Goal: Transaction & Acquisition: Purchase product/service

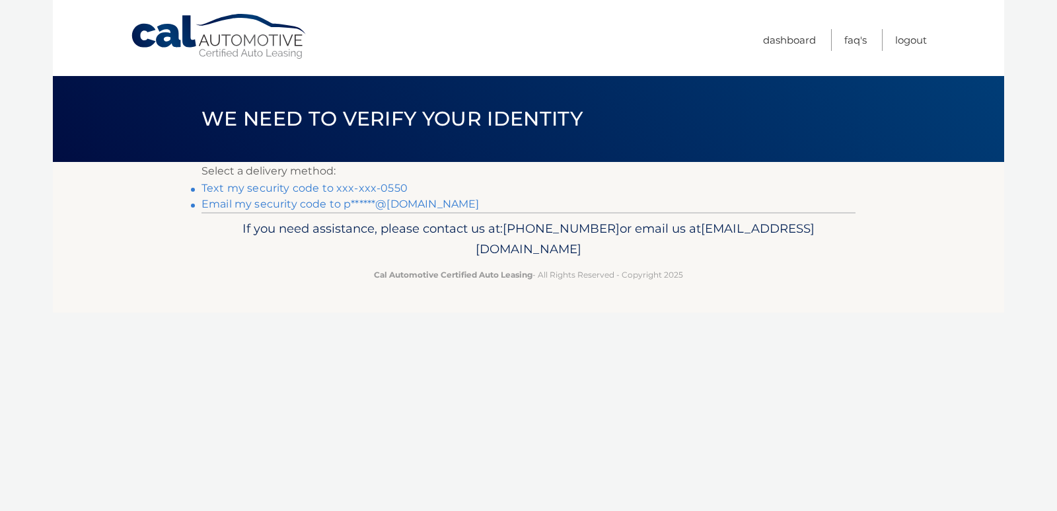
click at [283, 190] on link "Text my security code to xxx-xxx-0550" at bounding box center [305, 188] width 206 height 13
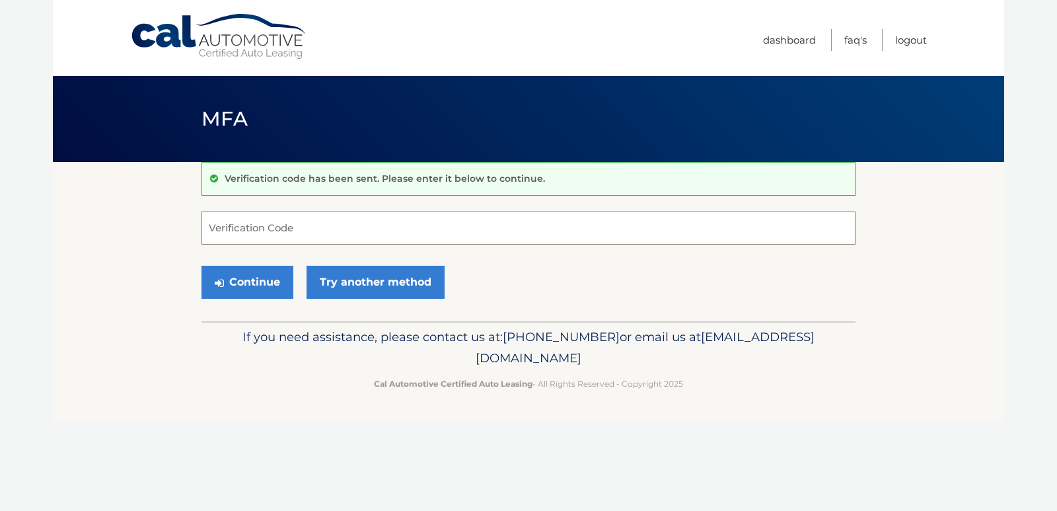
click at [280, 229] on input "Verification Code" at bounding box center [529, 227] width 654 height 33
type input "059797"
click at [266, 281] on button "Continue" at bounding box center [248, 282] width 92 height 33
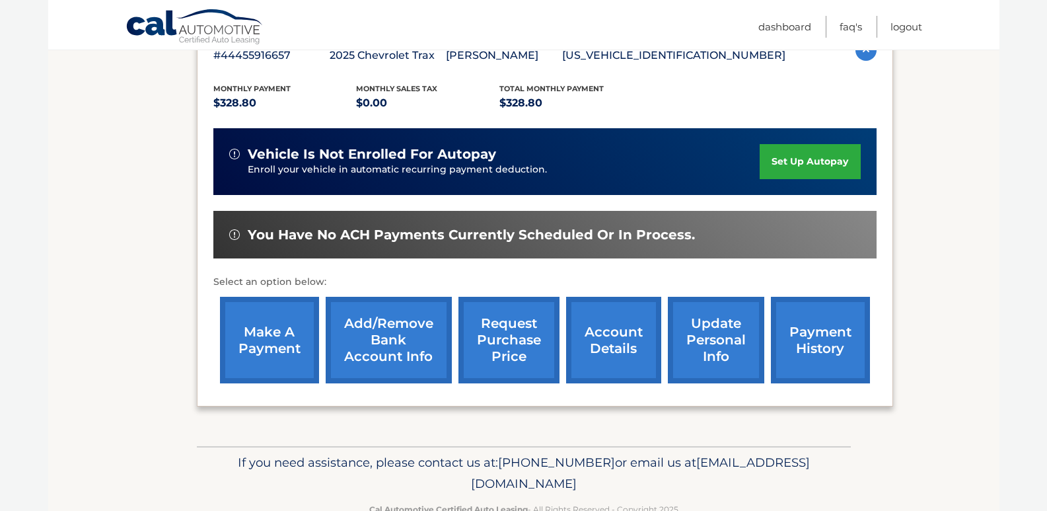
scroll to position [290, 0]
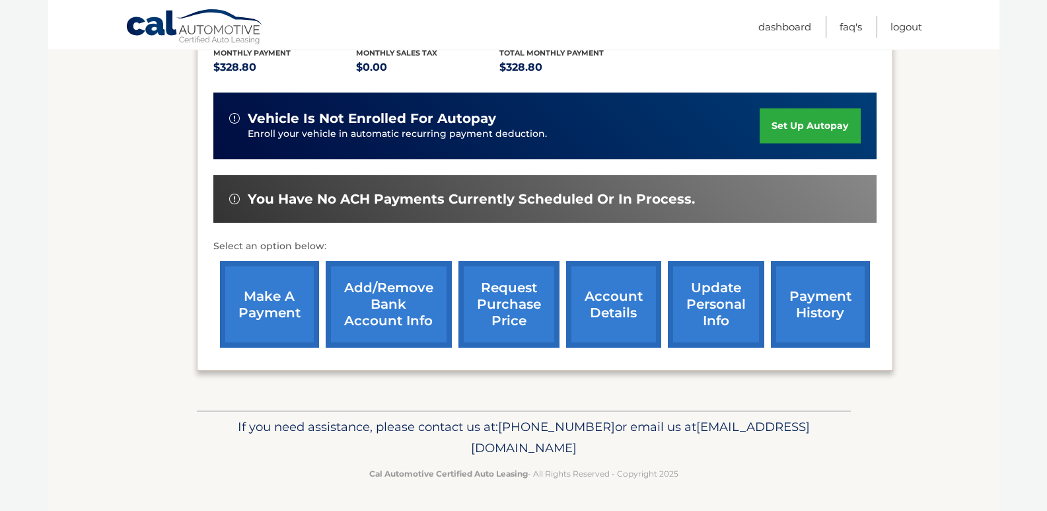
click at [611, 290] on link "account details" at bounding box center [613, 304] width 95 height 87
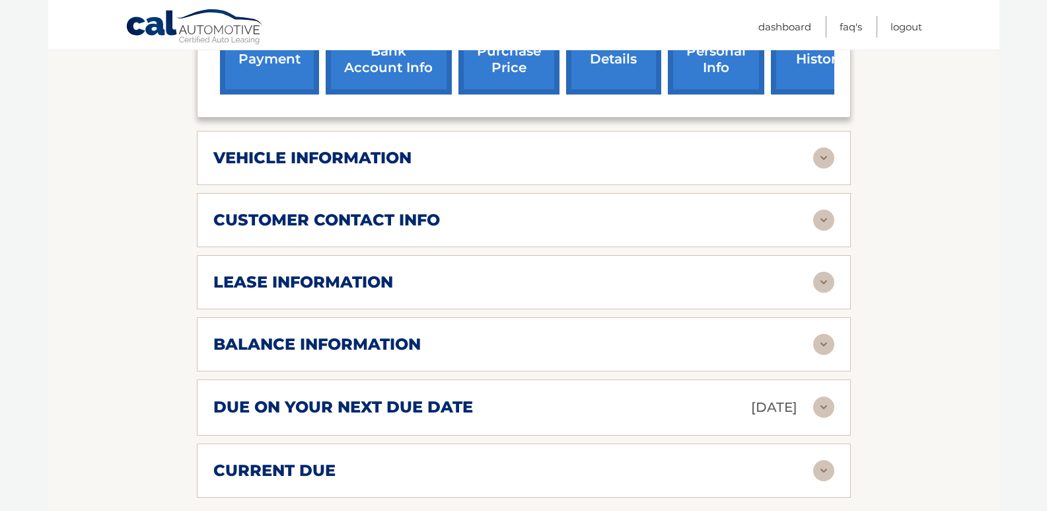
scroll to position [595, 0]
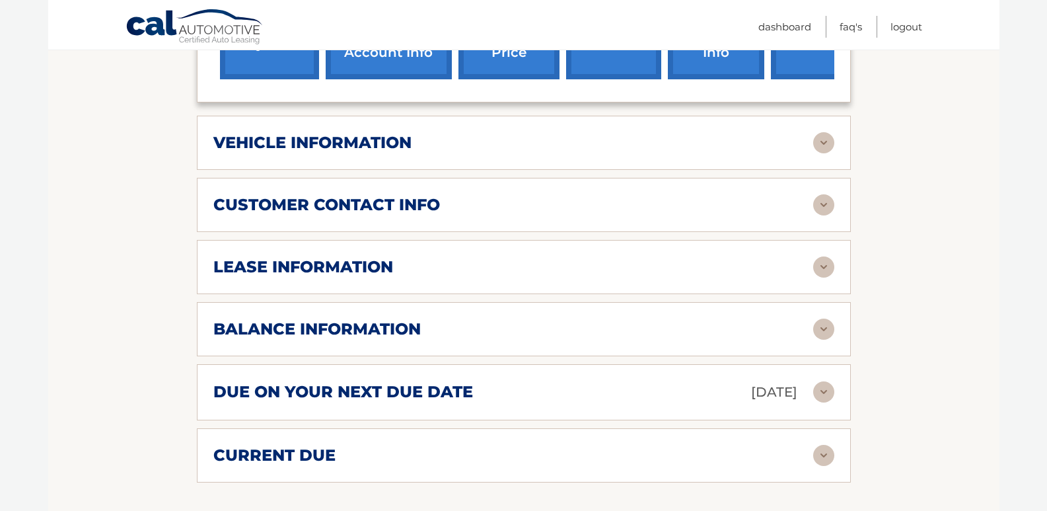
click at [829, 256] on img at bounding box center [823, 266] width 21 height 21
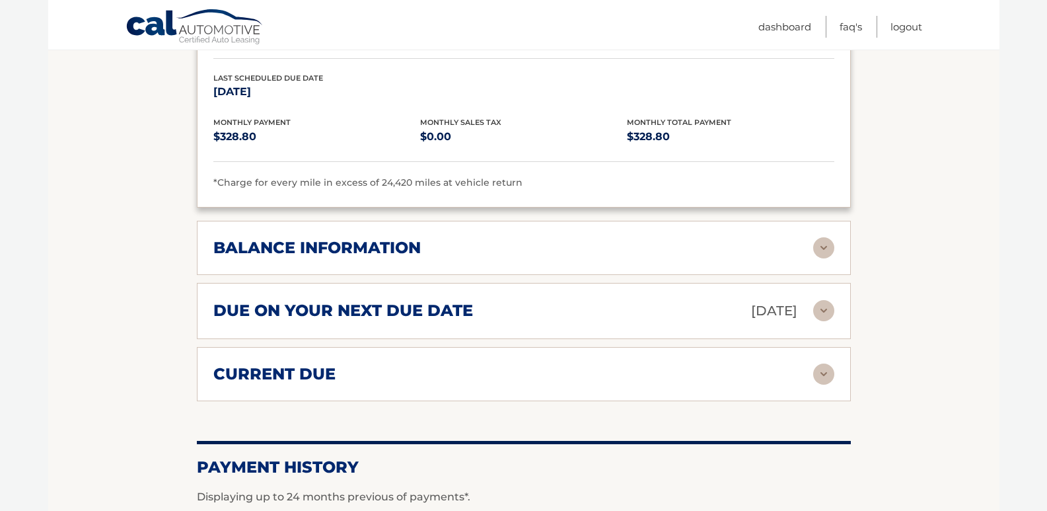
scroll to position [925, 0]
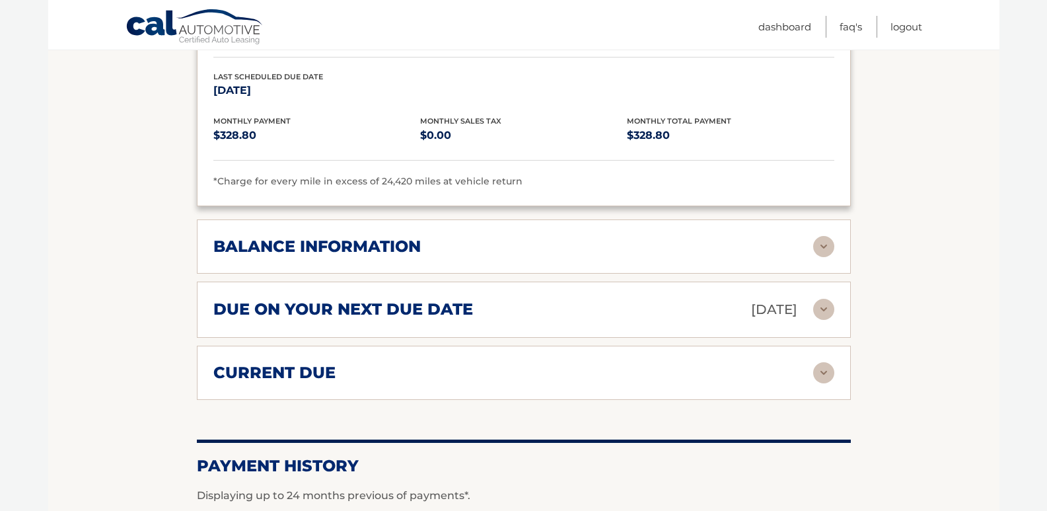
click at [825, 299] on img at bounding box center [823, 309] width 21 height 21
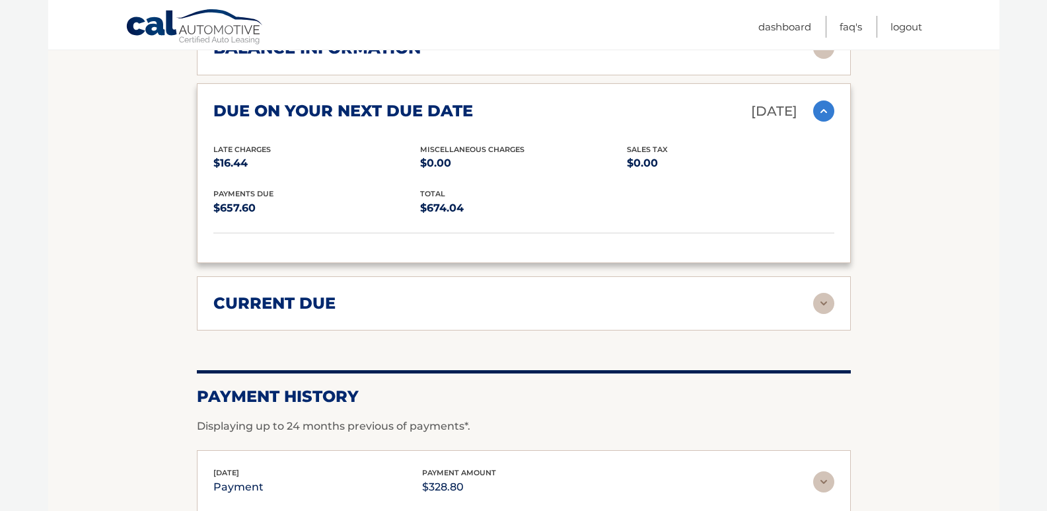
scroll to position [1189, 0]
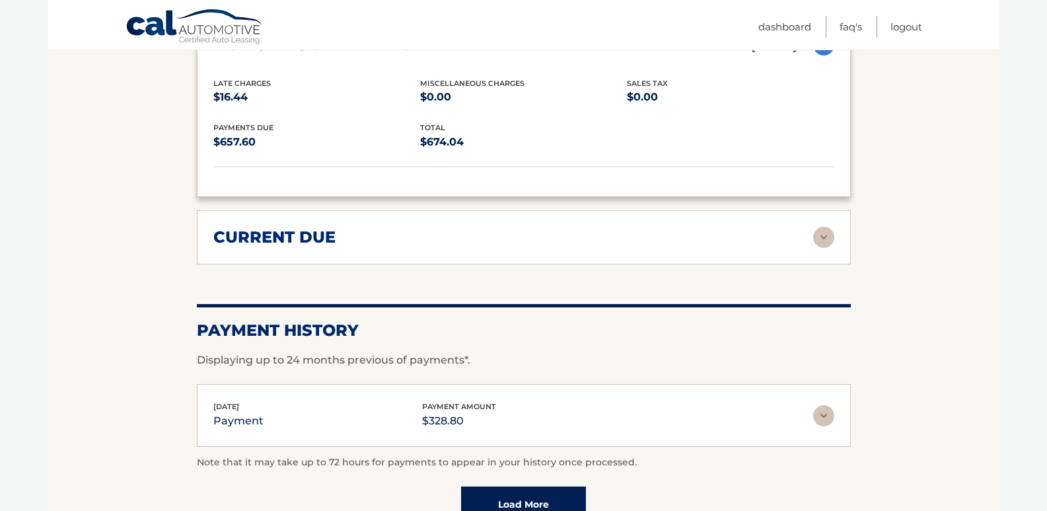
click at [827, 227] on img at bounding box center [823, 237] width 21 height 21
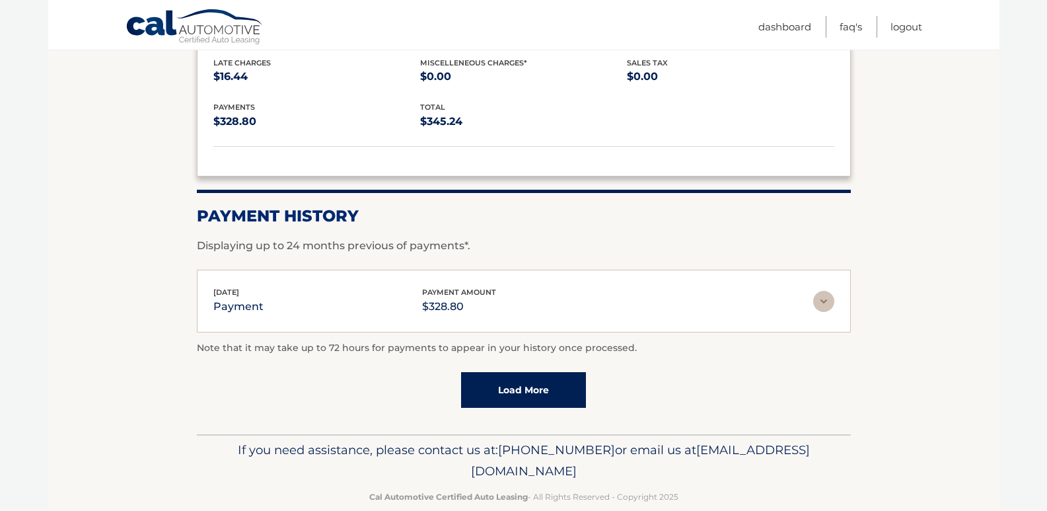
scroll to position [1406, 0]
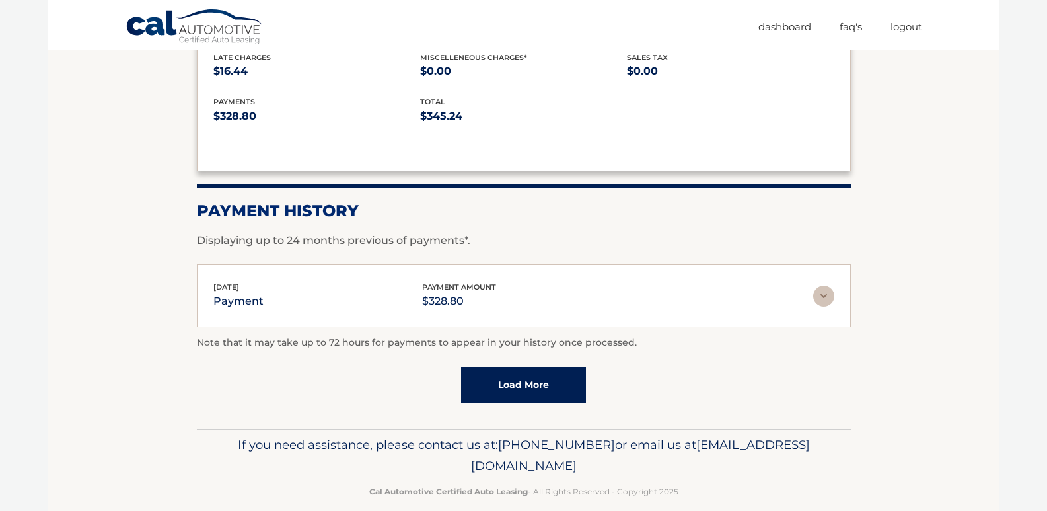
click at [827, 285] on img at bounding box center [823, 295] width 21 height 21
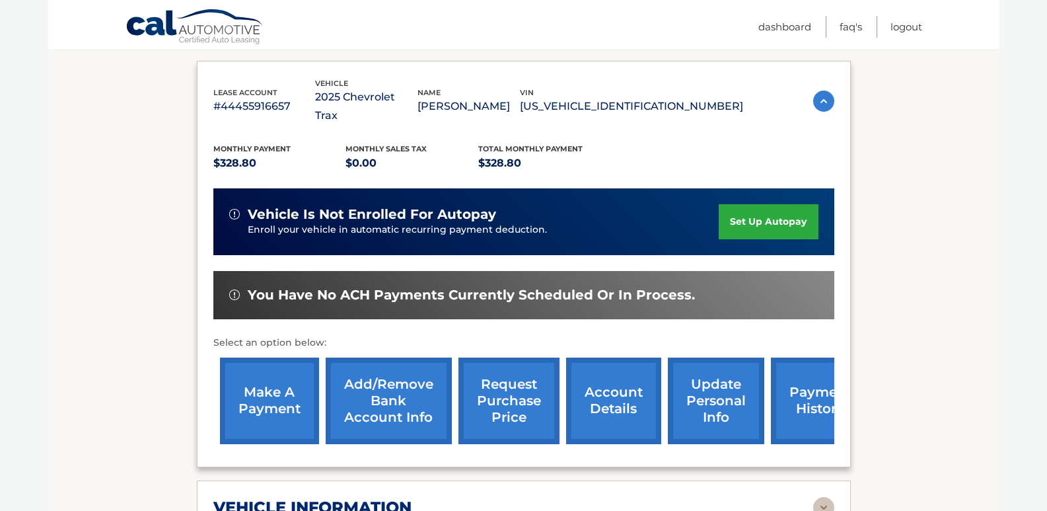
scroll to position [264, 0]
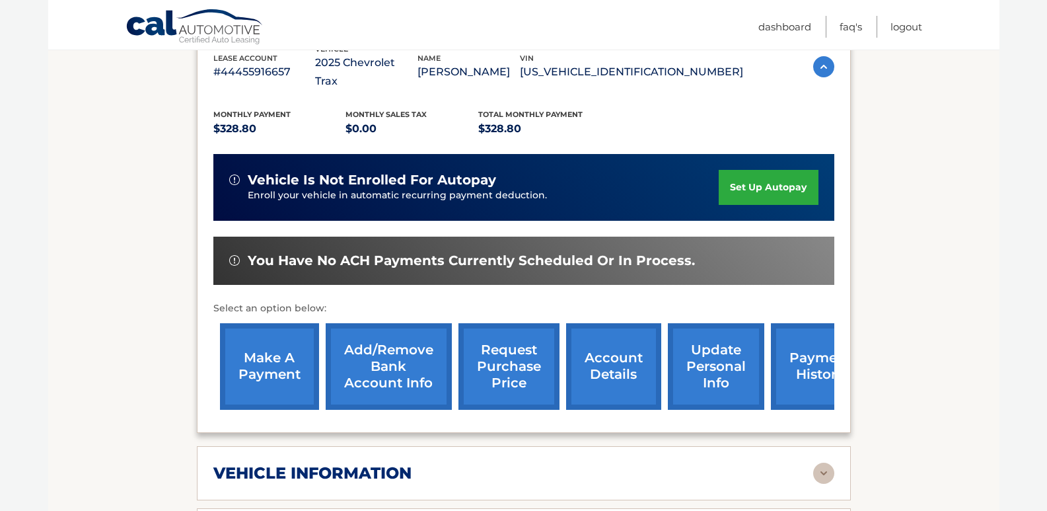
click at [263, 332] on link "make a payment" at bounding box center [269, 366] width 99 height 87
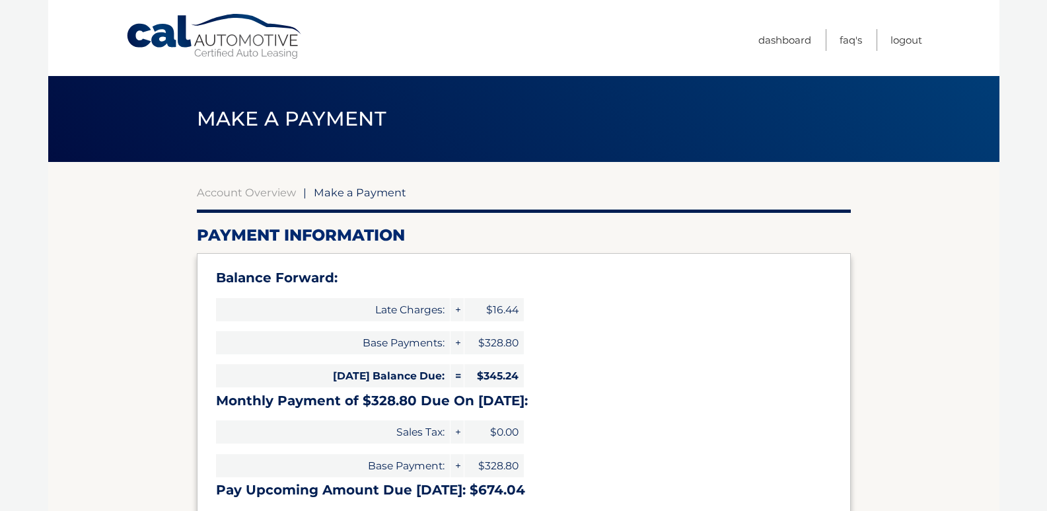
select select "Y2E1N2Q3NTktNjViYy00NmM0LWEyNTEtOGE2NWM1YjY5ZDgy"
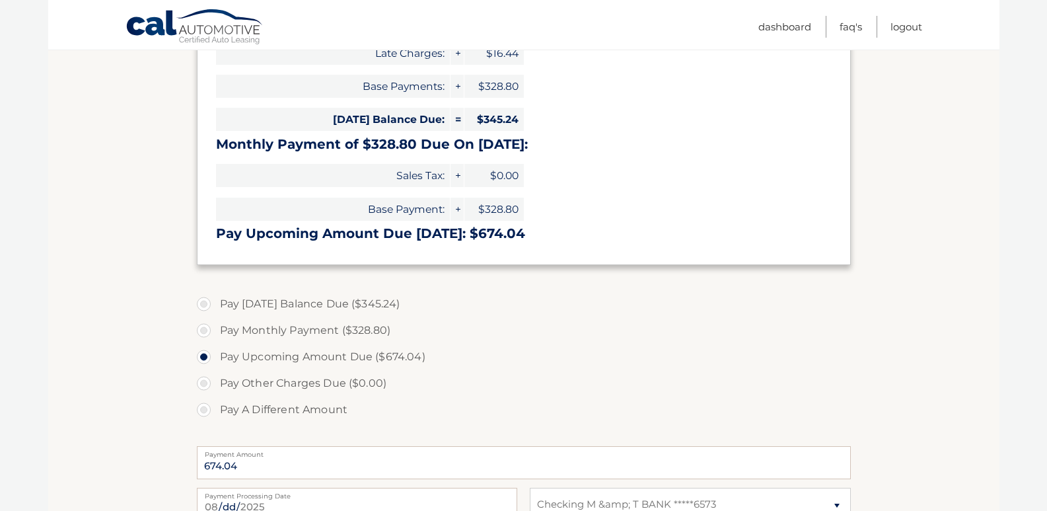
scroll to position [330, 0]
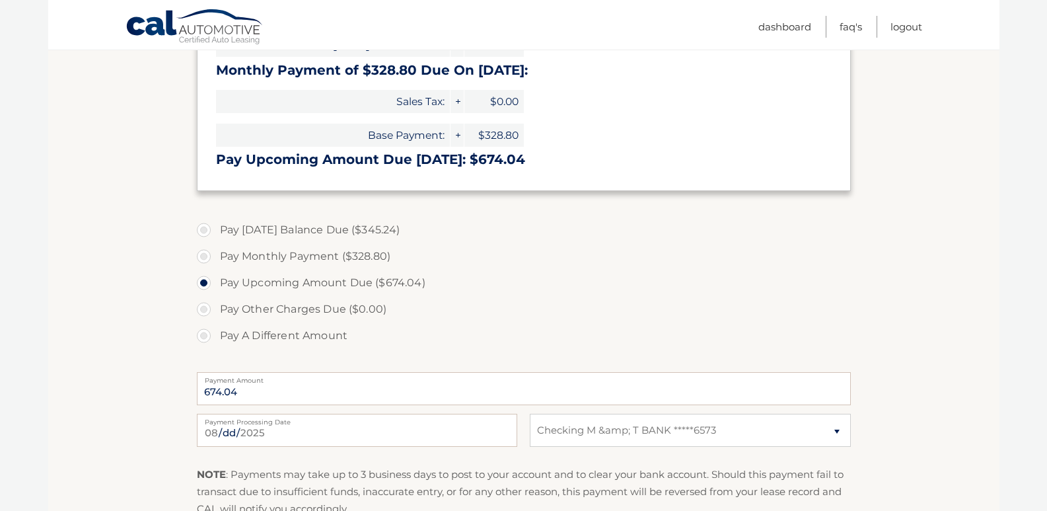
click at [204, 229] on label "Pay [DATE] Balance Due ($345.24)" at bounding box center [524, 230] width 654 height 26
click at [204, 229] on input "Pay [DATE] Balance Due ($345.24)" at bounding box center [208, 227] width 13 height 21
radio input "true"
type input "345.24"
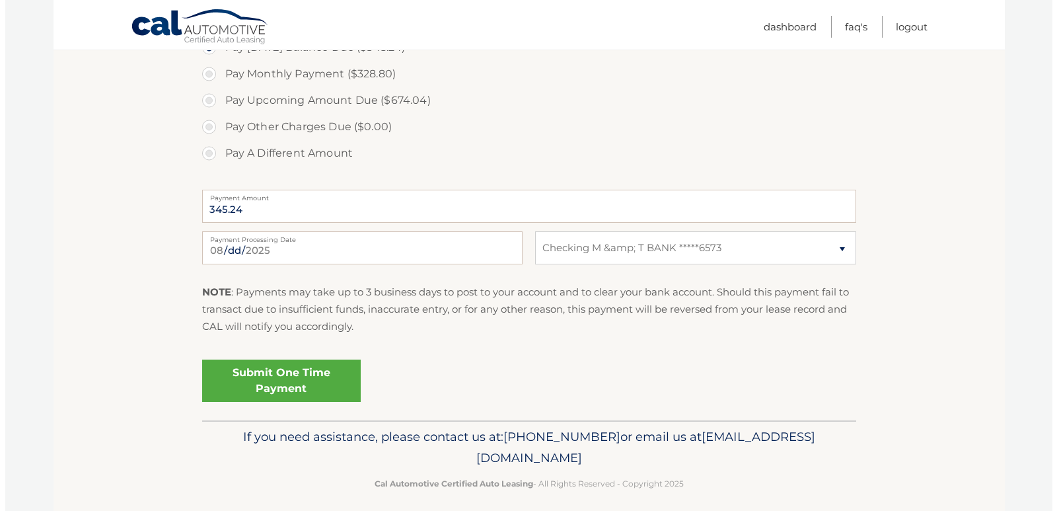
scroll to position [523, 0]
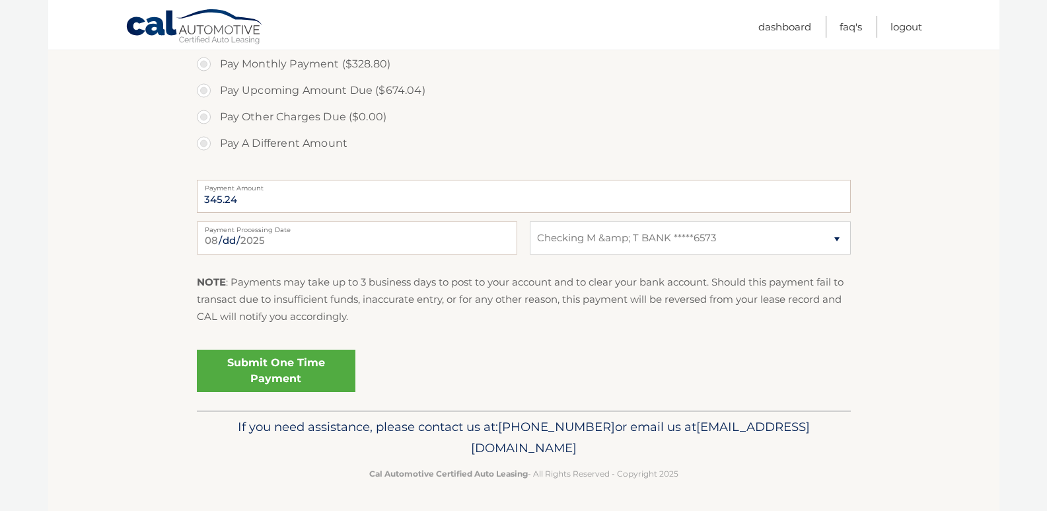
click at [265, 365] on link "Submit One Time Payment" at bounding box center [276, 371] width 159 height 42
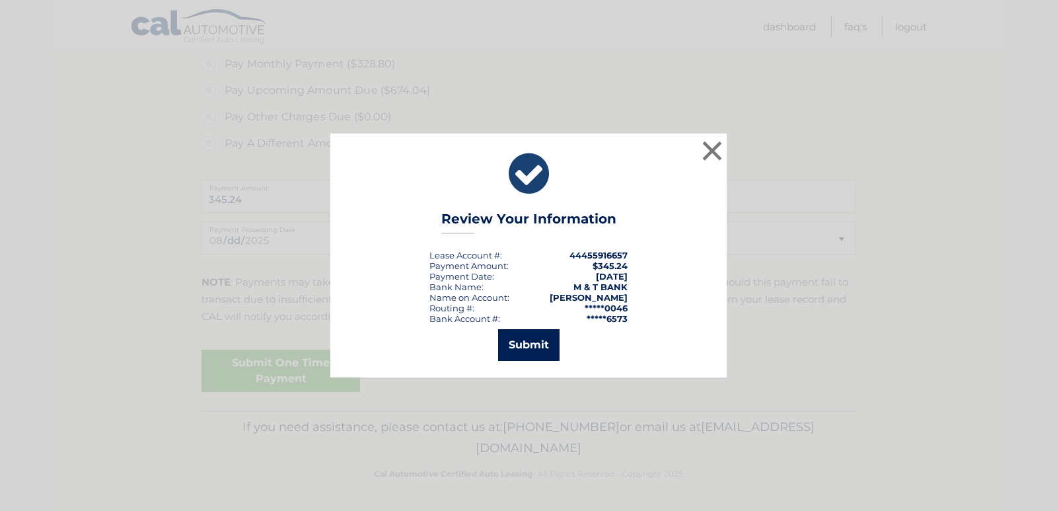
click at [536, 342] on button "Submit" at bounding box center [528, 345] width 61 height 32
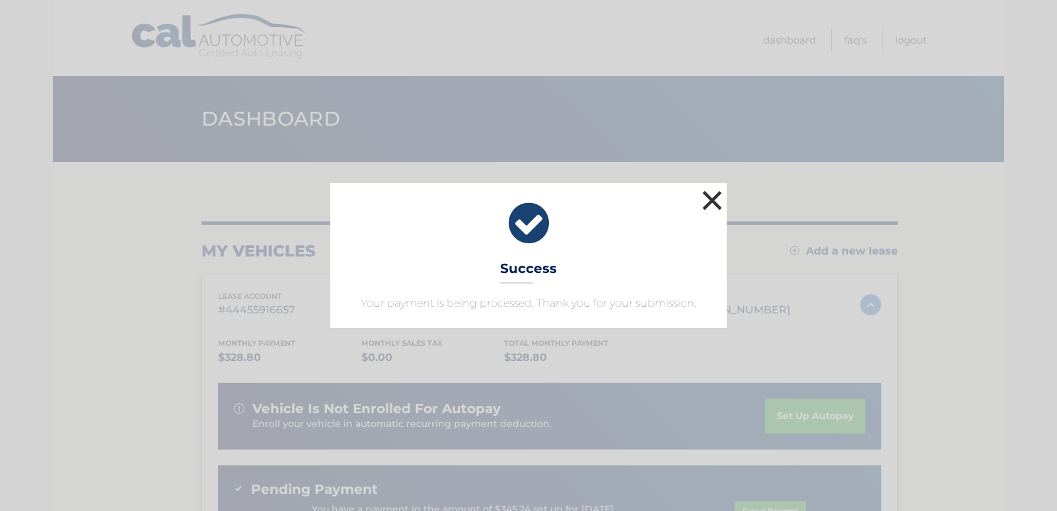
click at [711, 193] on button "×" at bounding box center [712, 200] width 26 height 26
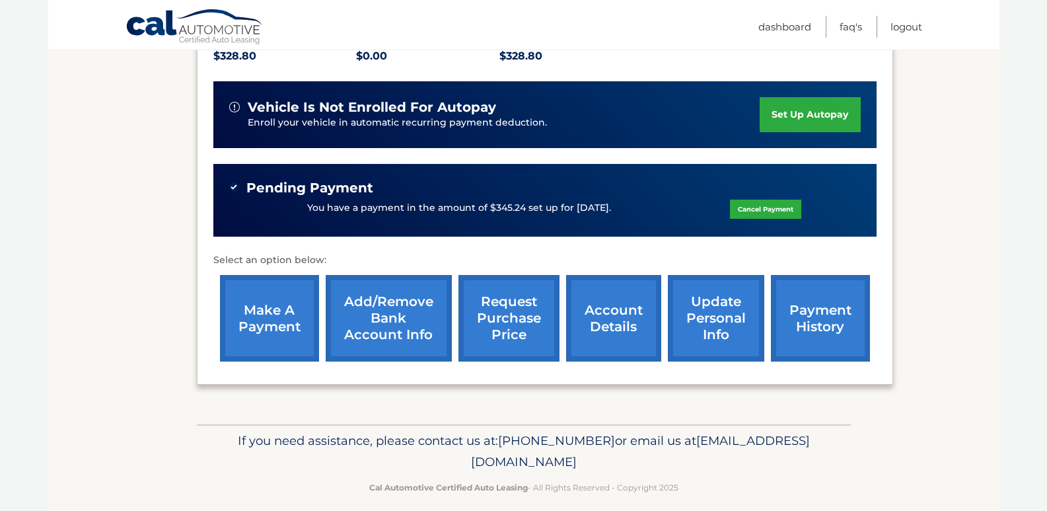
scroll to position [315, 0]
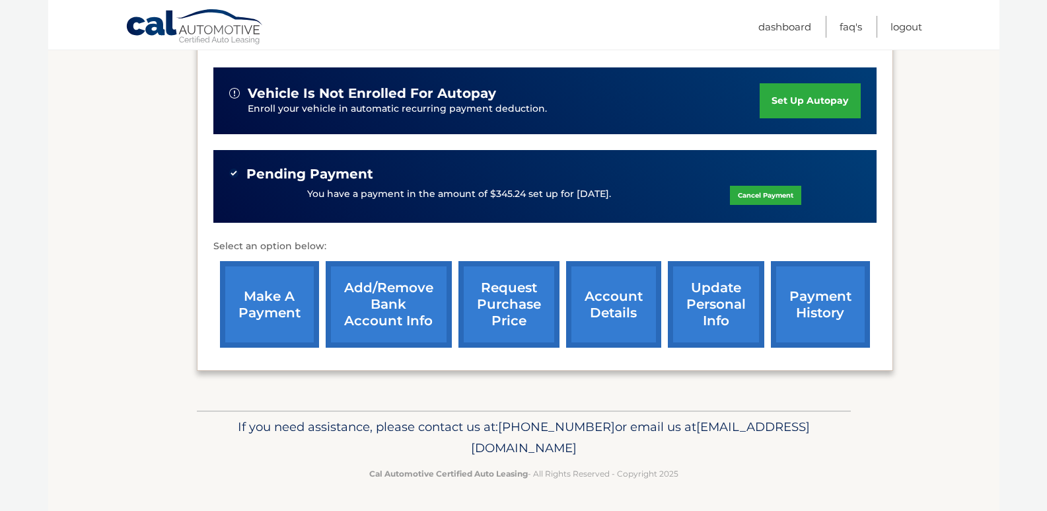
click at [615, 301] on link "account details" at bounding box center [613, 304] width 95 height 87
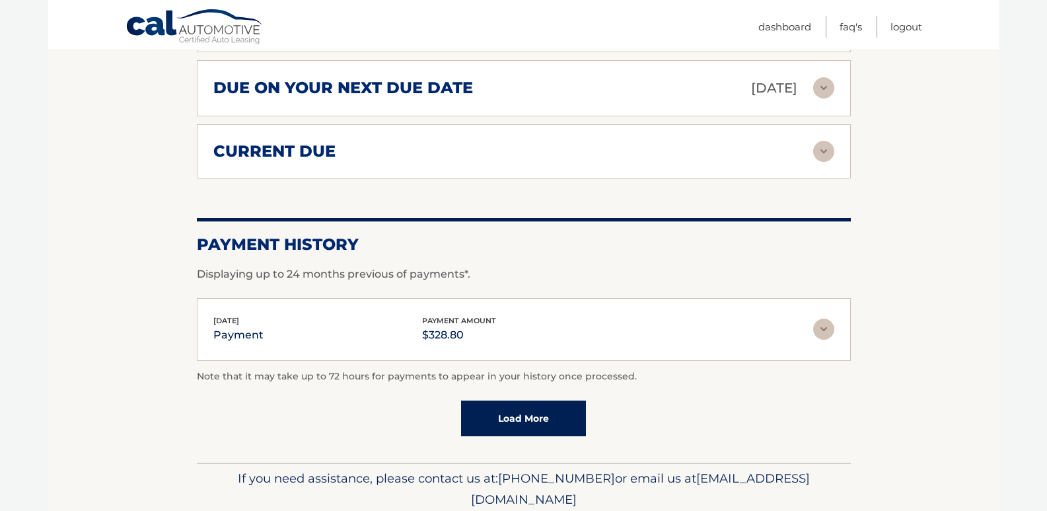
scroll to position [925, 0]
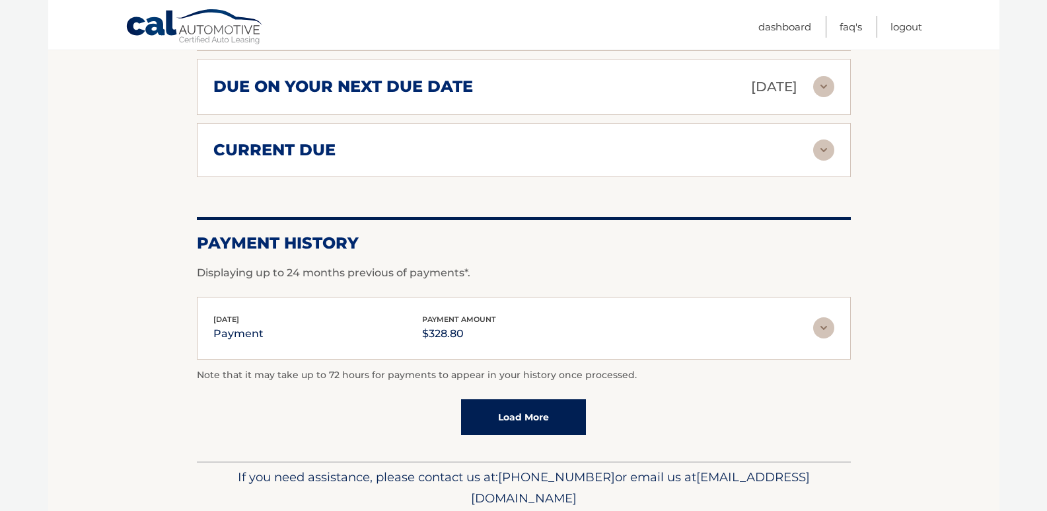
click at [826, 317] on img at bounding box center [823, 327] width 21 height 21
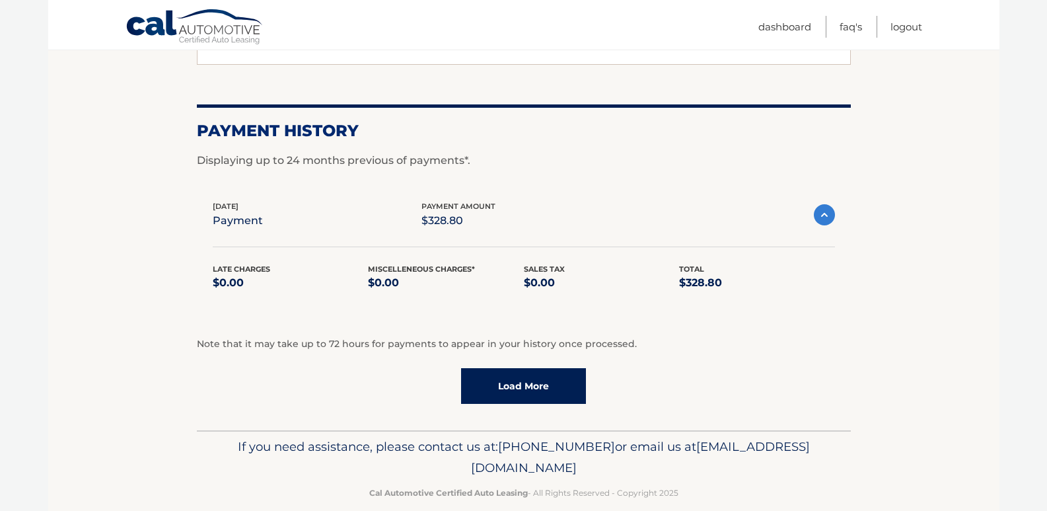
scroll to position [1039, 0]
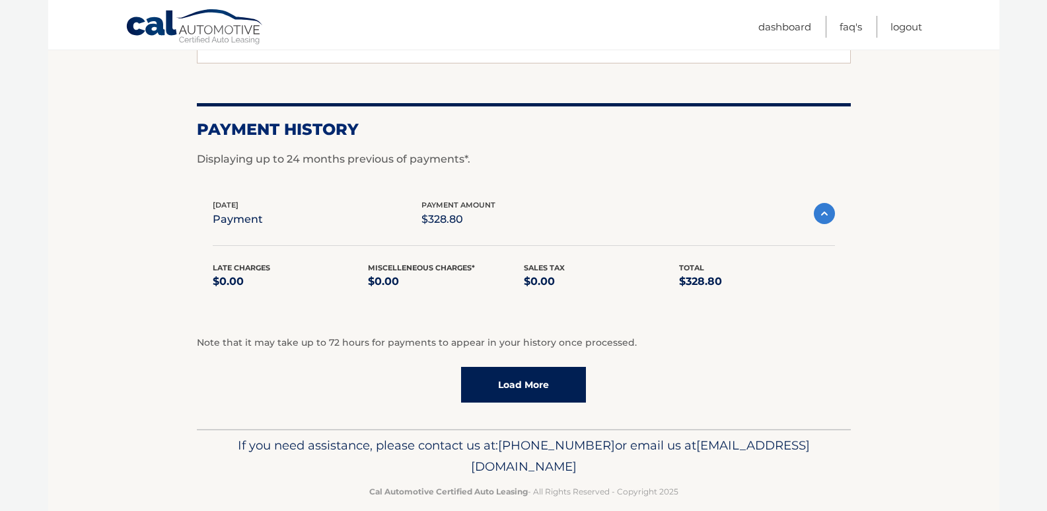
click at [546, 367] on link "Load More" at bounding box center [523, 385] width 125 height 36
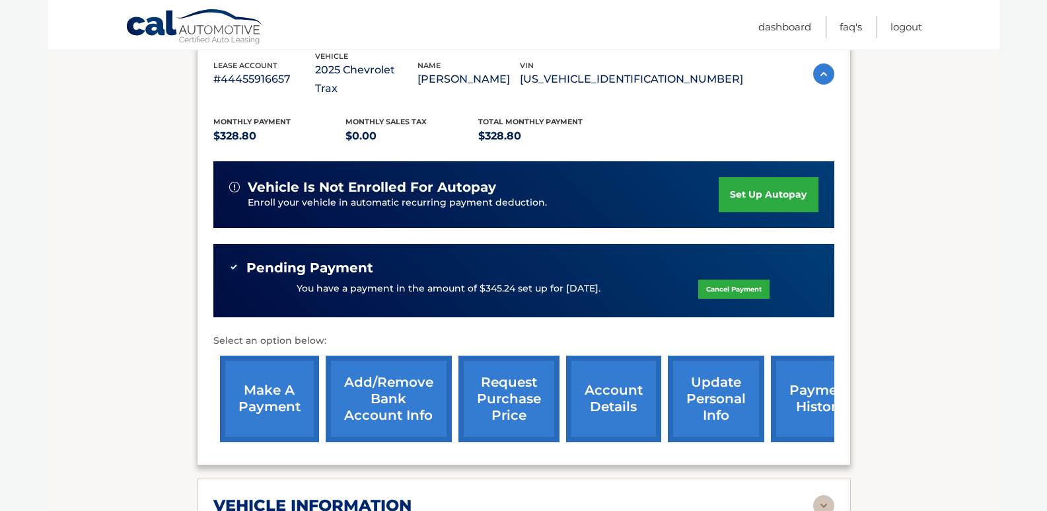
scroll to position [214, 0]
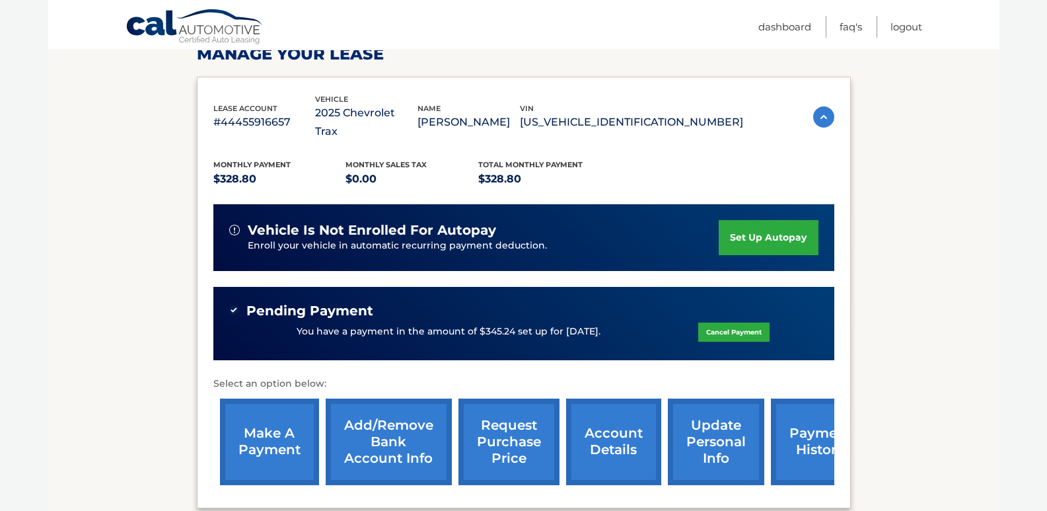
click at [809, 303] on div "Pending Payment" at bounding box center [523, 311] width 589 height 17
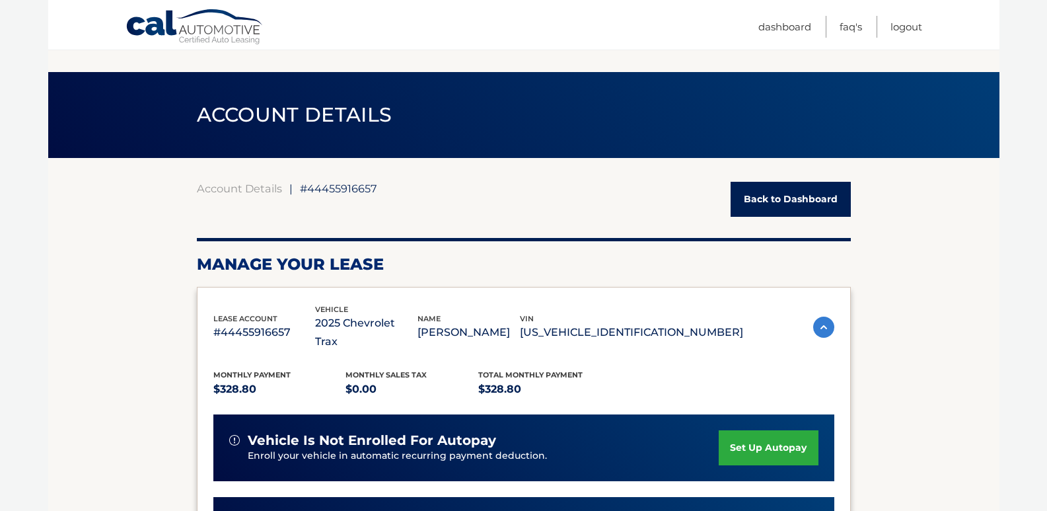
scroll to position [0, 0]
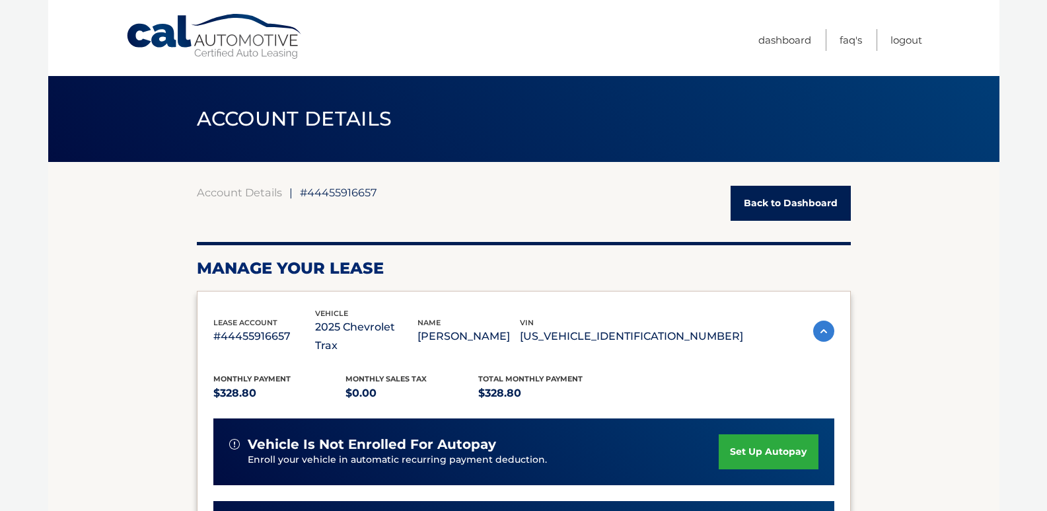
click at [795, 197] on link "Back to Dashboard" at bounding box center [791, 203] width 120 height 35
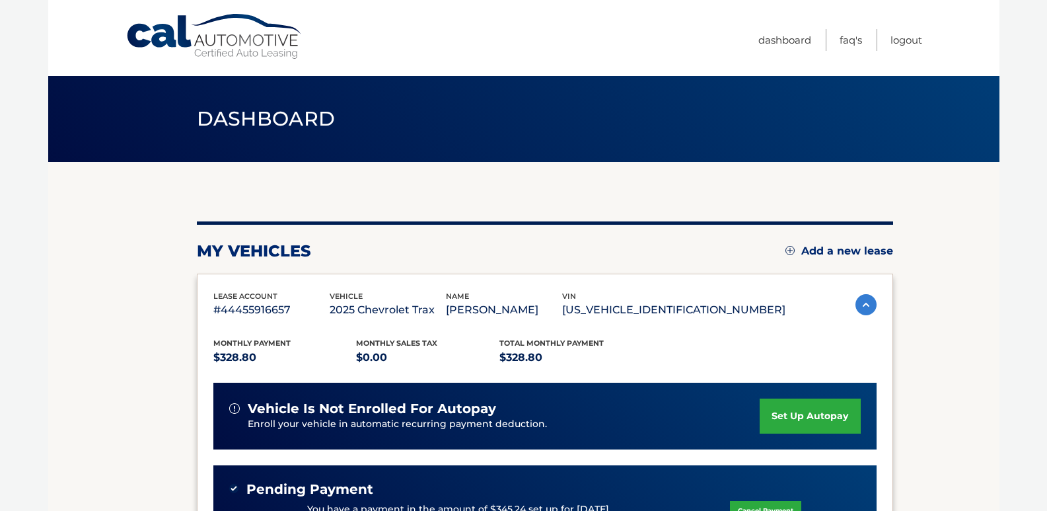
click at [938, 295] on section "my vehicles Add a new lease lease account #44455916657 vehicle 2025 Chevrolet T…" at bounding box center [523, 444] width 951 height 564
click at [905, 42] on link "Logout" at bounding box center [907, 40] width 32 height 22
